Goal: Information Seeking & Learning: Learn about a topic

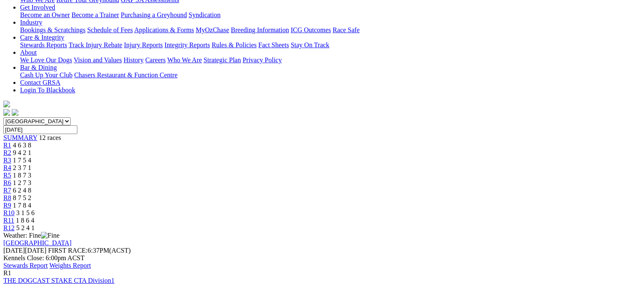
scroll to position [156, 0]
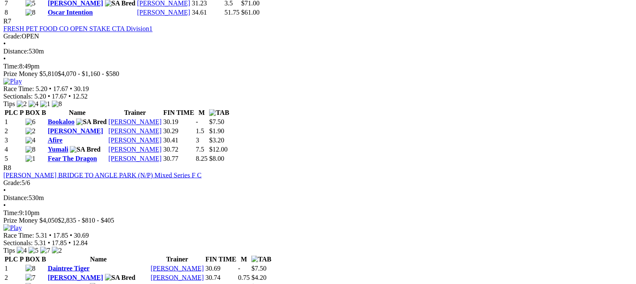
scroll to position [1424, 0]
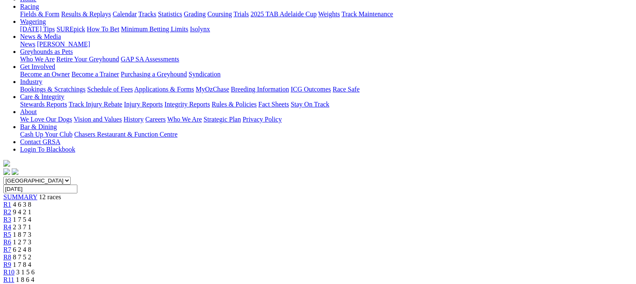
scroll to position [0, 0]
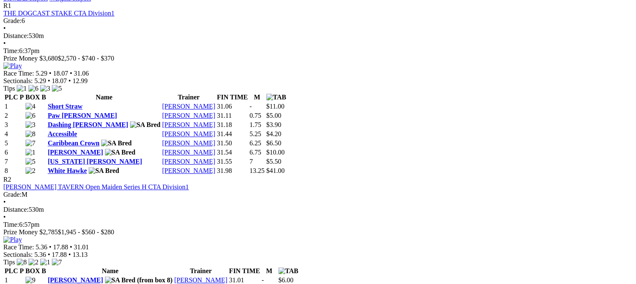
scroll to position [439, 18]
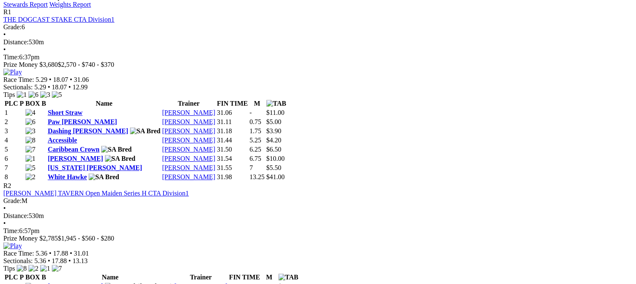
scroll to position [417, 6]
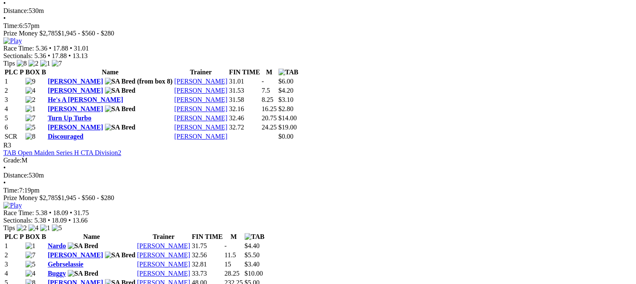
scroll to position [622, 0]
